Goal: Navigation & Orientation: Find specific page/section

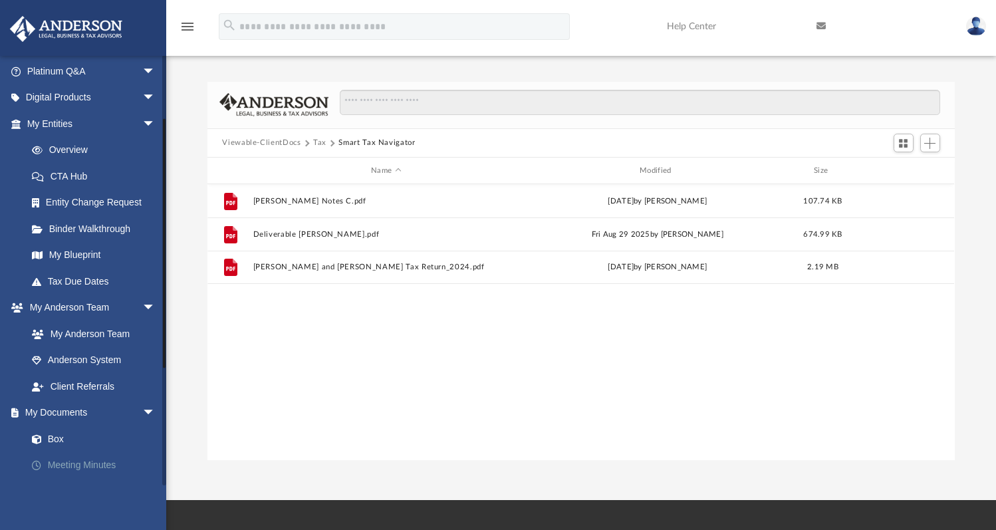
scroll to position [191, 0]
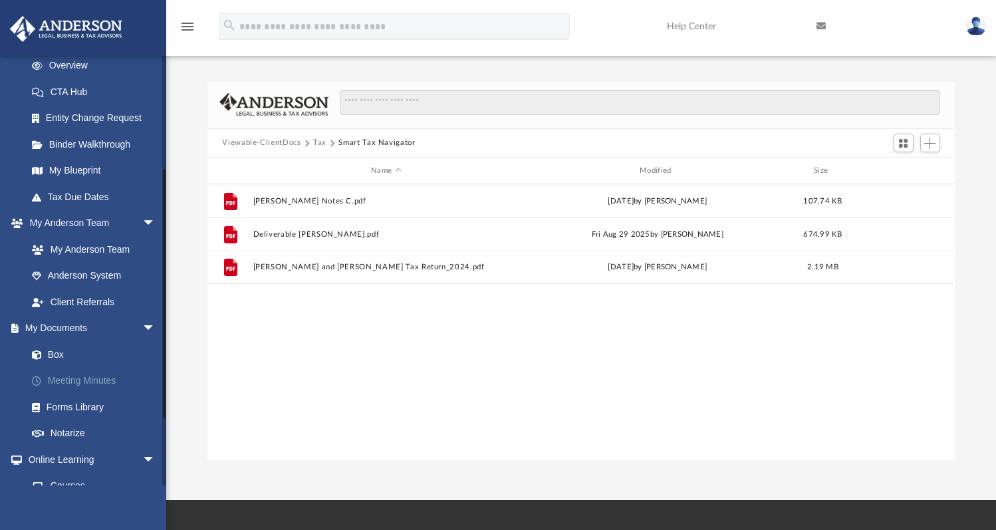
click at [73, 375] on link "Meeting Minutes" at bounding box center [97, 381] width 157 height 27
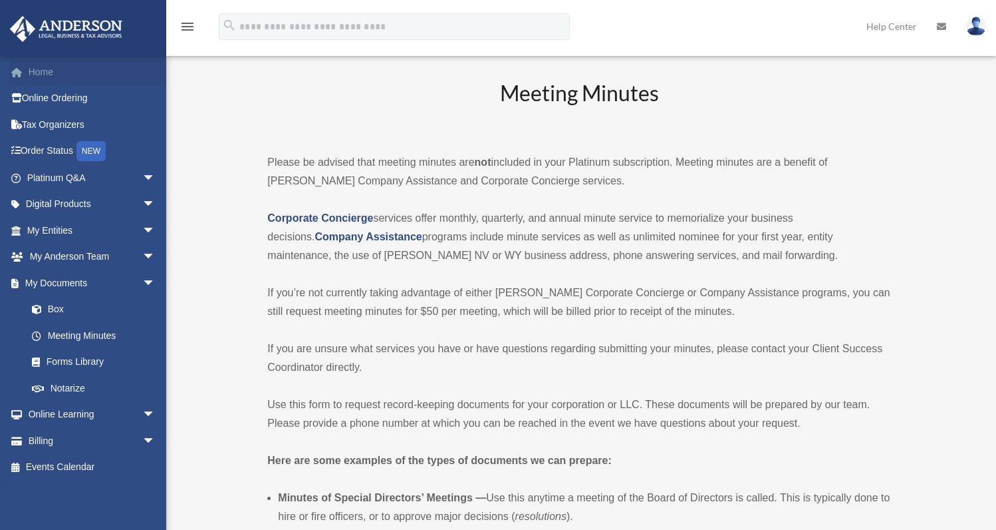
click at [43, 72] on link "Home" at bounding box center [92, 72] width 166 height 27
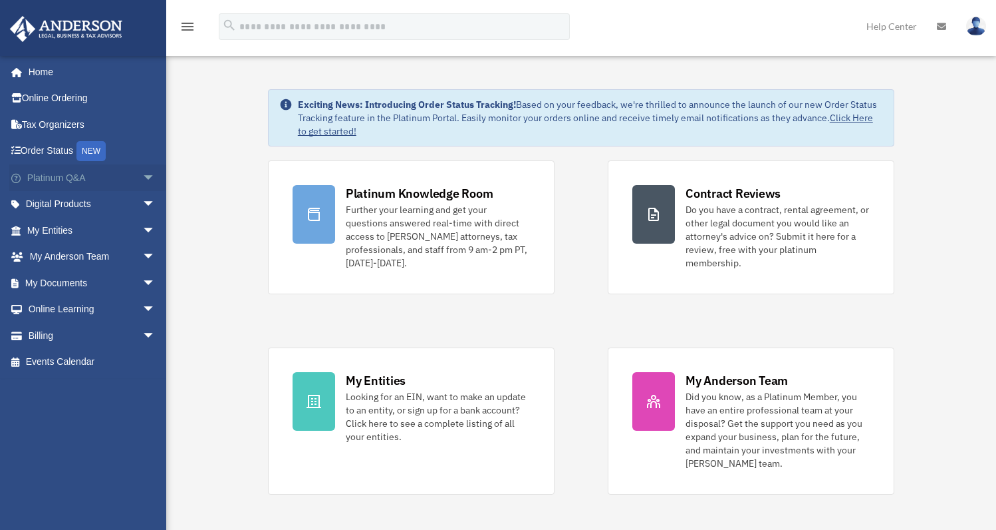
click at [59, 173] on link "Platinum Q&A arrow_drop_down" at bounding box center [92, 177] width 166 height 27
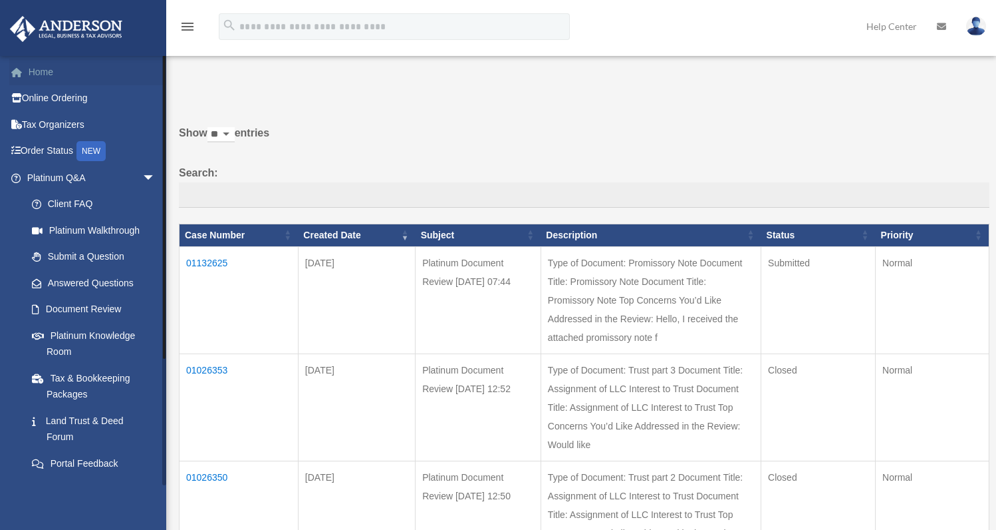
click at [40, 74] on link "Home" at bounding box center [92, 72] width 166 height 27
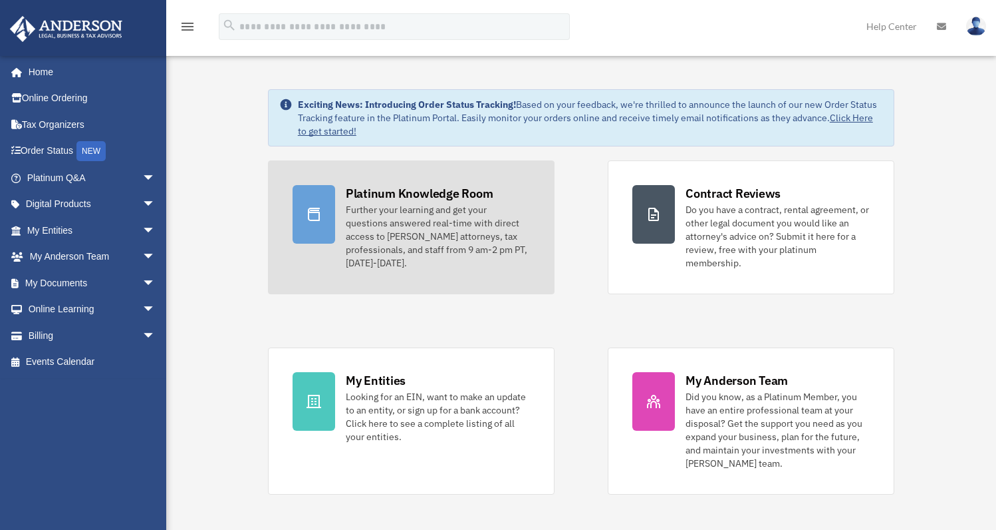
click at [371, 193] on div "Platinum Knowledge Room" at bounding box center [420, 193] width 148 height 17
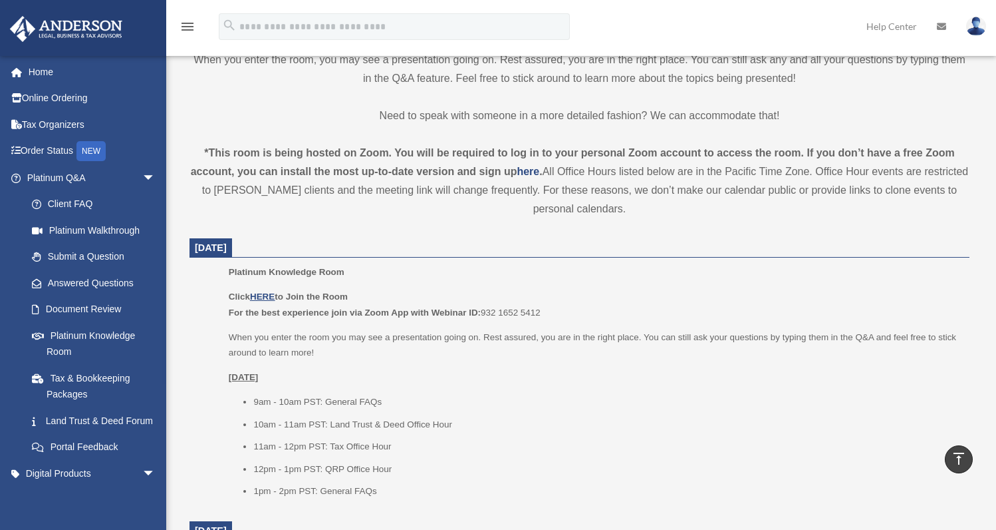
scroll to position [482, 0]
